Goal: Complete application form

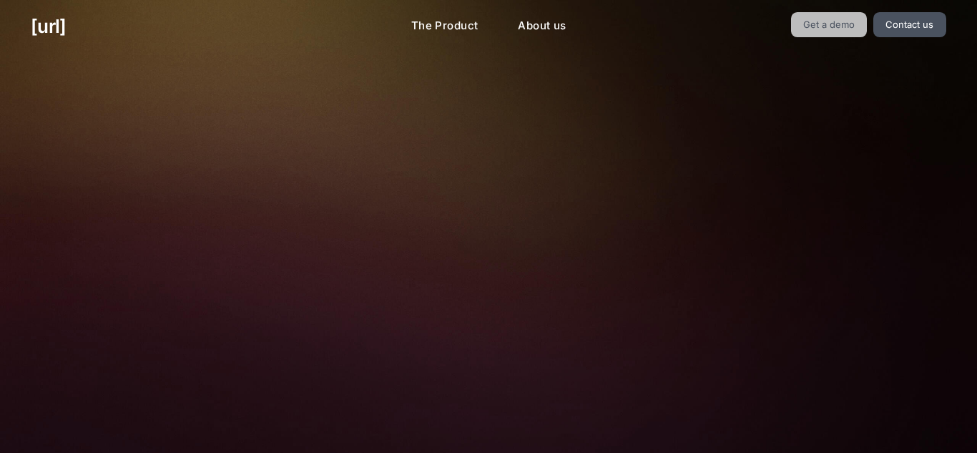
click at [812, 33] on link "Get a demo" at bounding box center [829, 24] width 77 height 25
click at [708, 215] on label "Last Name" at bounding box center [640, 220] width 254 height 14
click at [708, 230] on input "Last Name" at bounding box center [637, 244] width 248 height 29
